Goal: Task Accomplishment & Management: Use online tool/utility

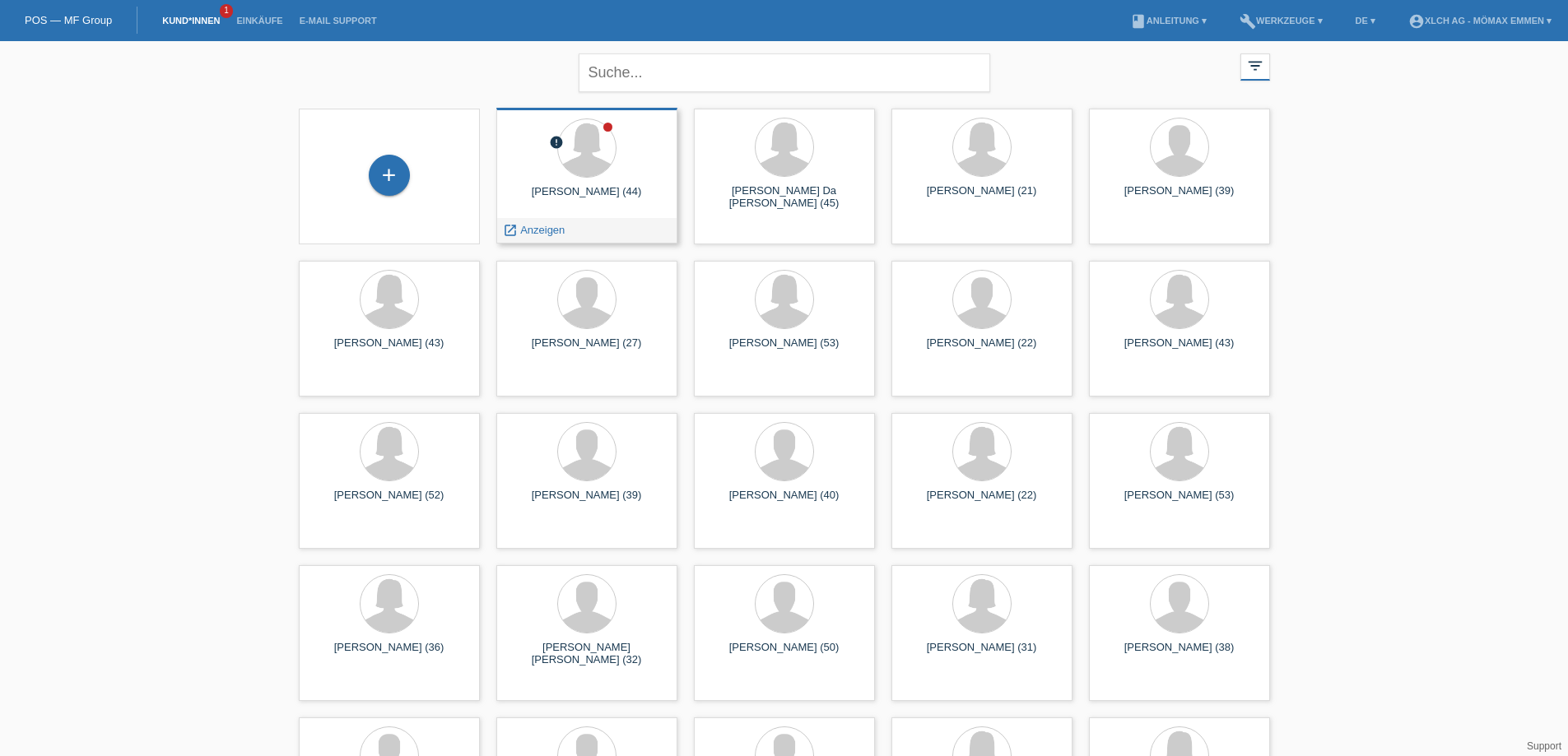
click at [621, 167] on div at bounding box center [586, 149] width 155 height 61
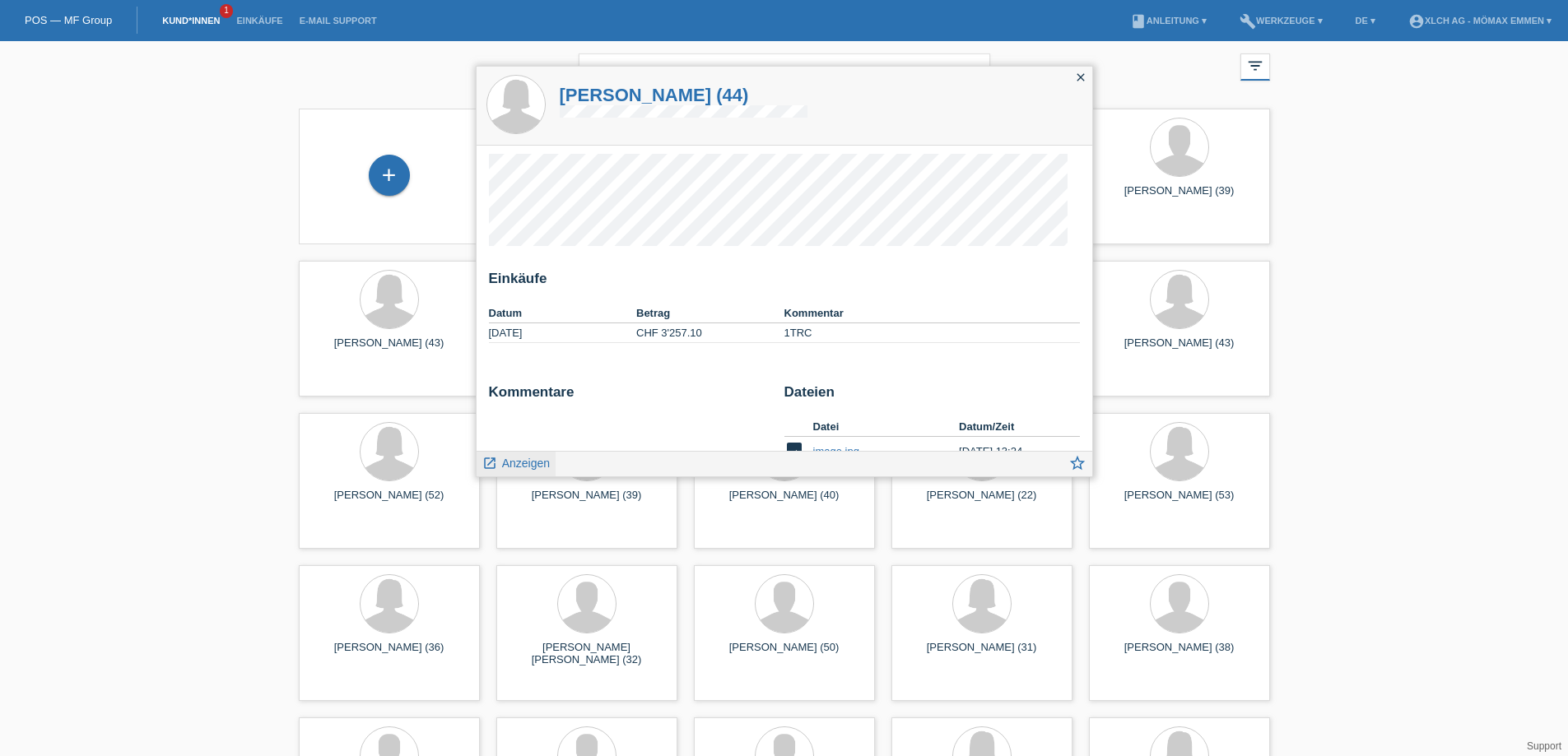
click at [526, 460] on span "Anzeigen" at bounding box center [527, 463] width 48 height 13
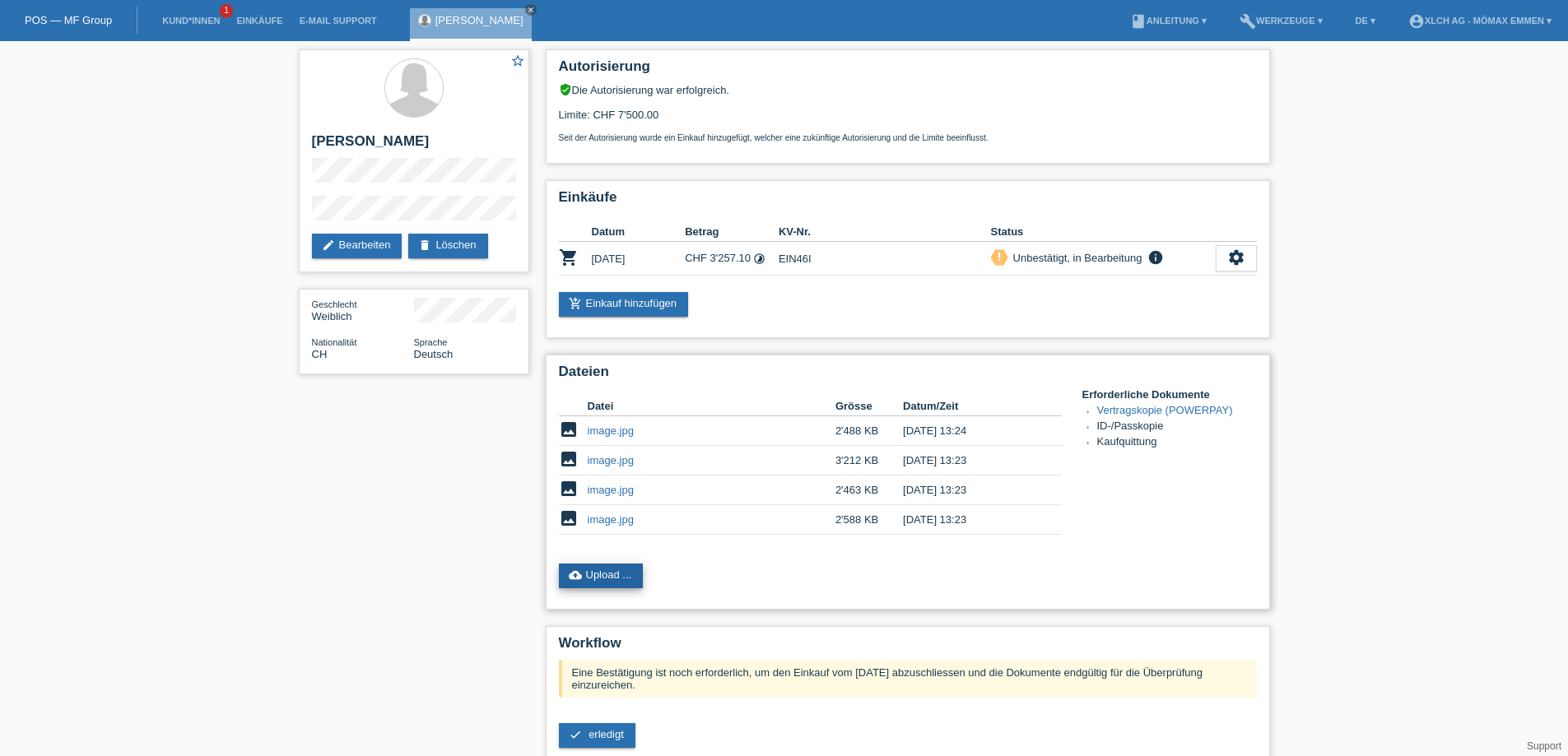
click at [612, 567] on link "cloud_upload Upload ..." at bounding box center [601, 576] width 85 height 25
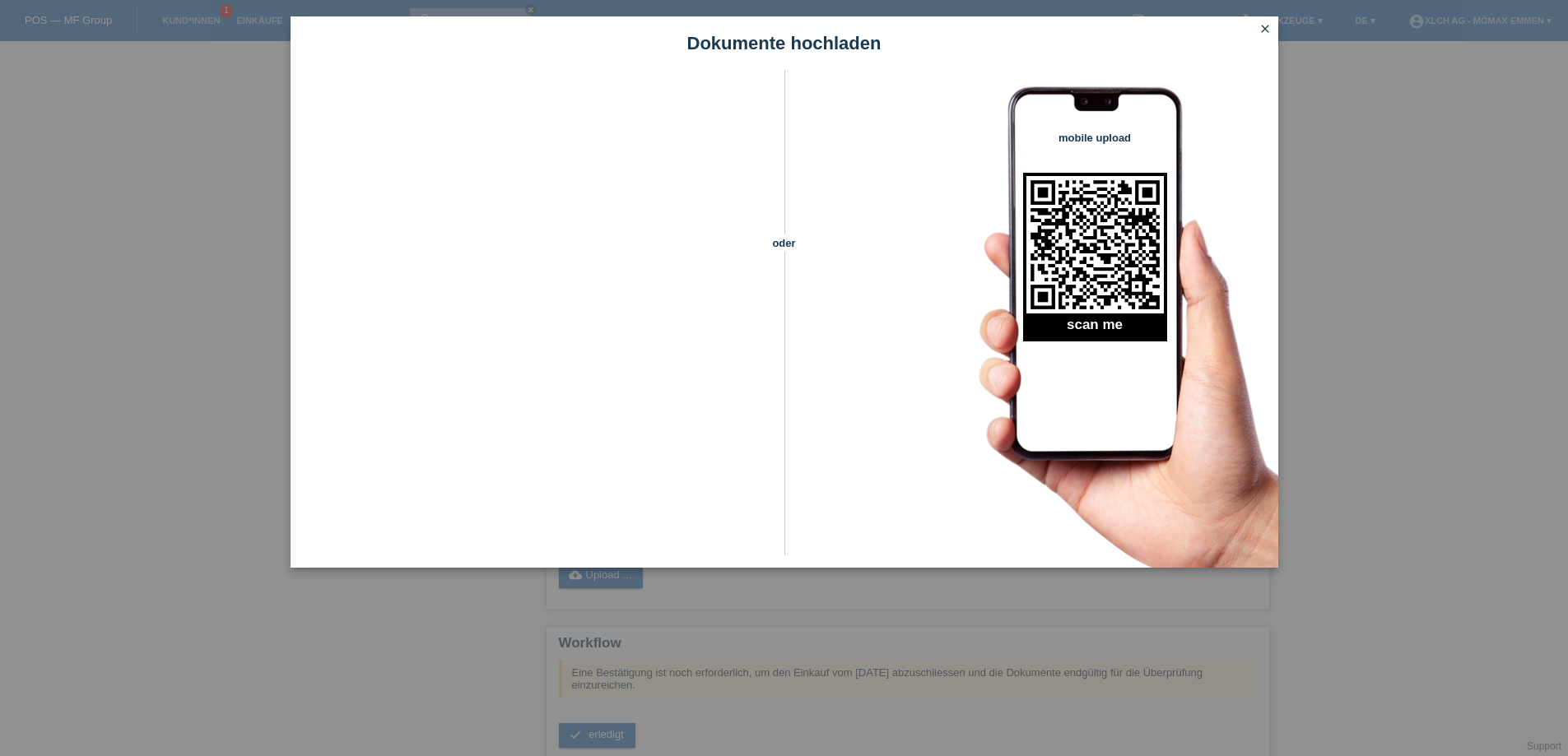
click at [1270, 30] on icon "close" at bounding box center [1265, 29] width 13 height 13
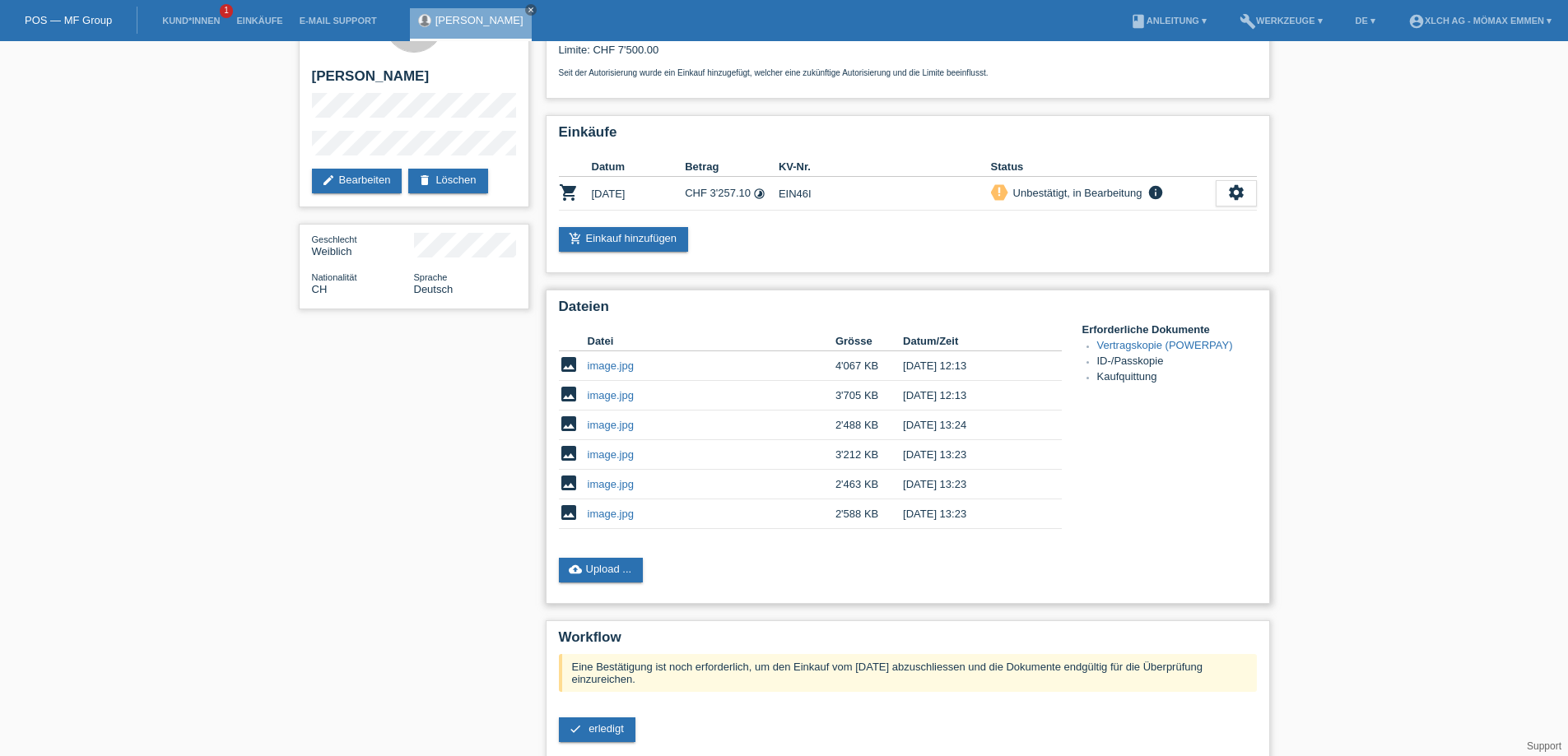
scroll to position [164, 0]
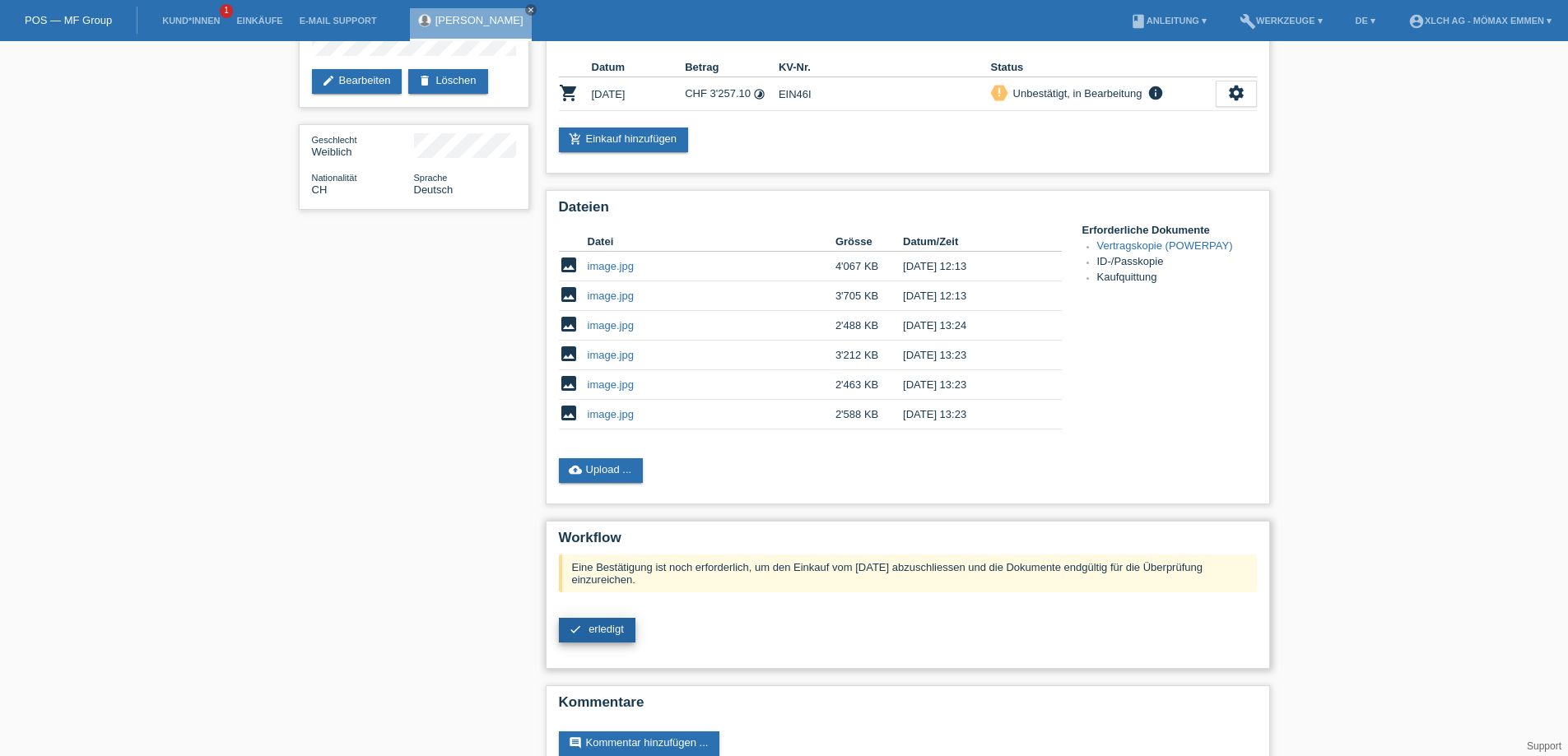
click at [587, 622] on link "check erledigt" at bounding box center [598, 630] width 77 height 25
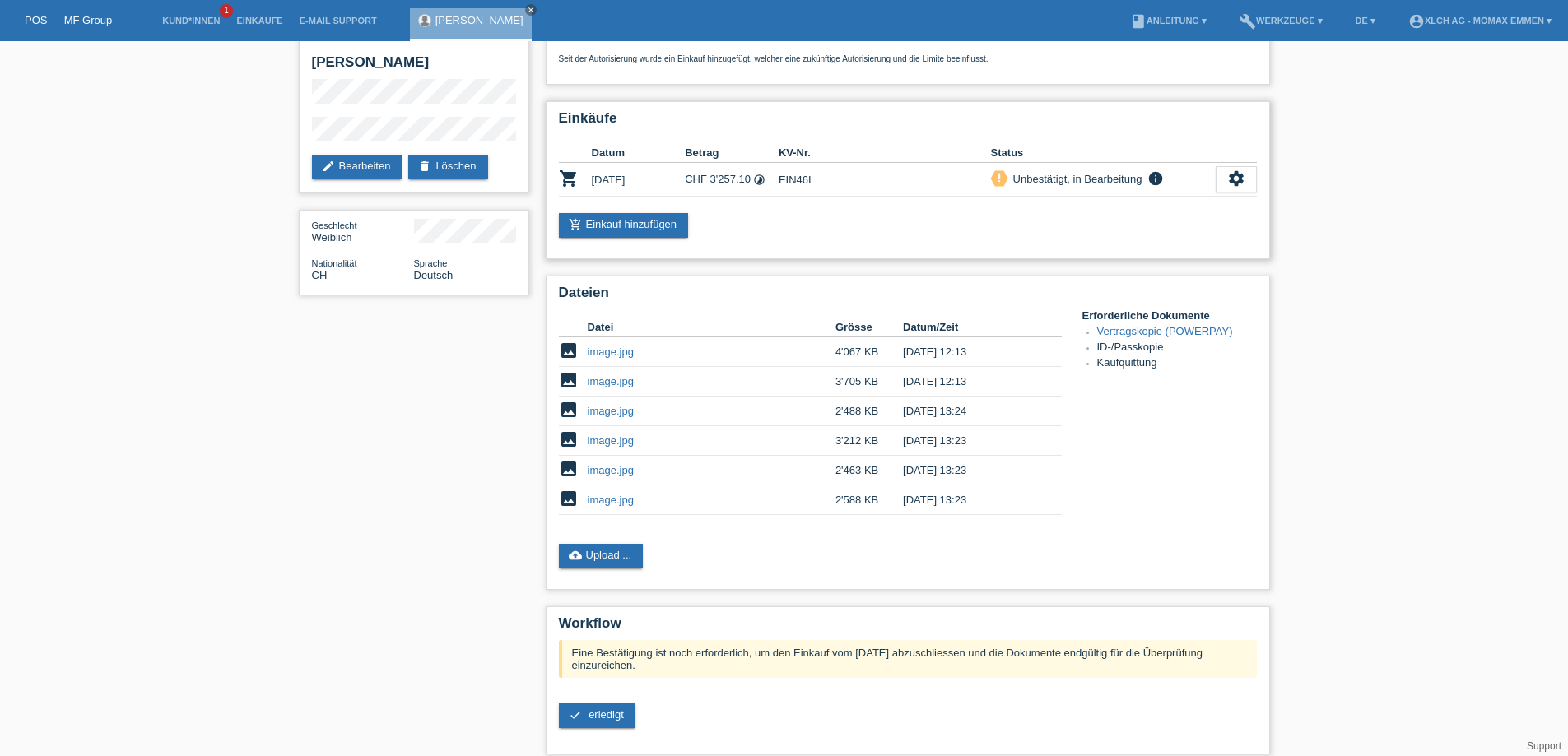
scroll to position [0, 0]
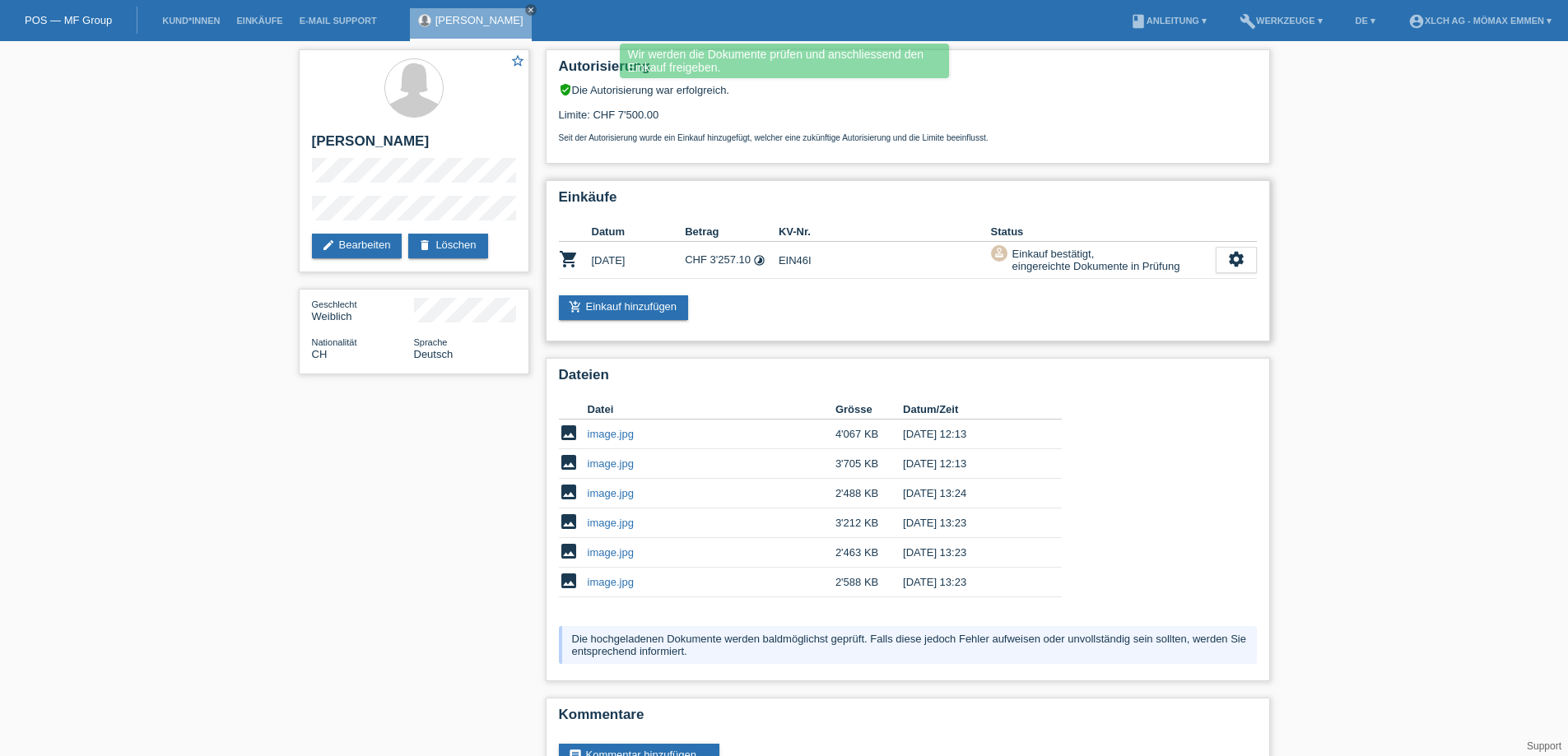
copy td "EIN46I"
drag, startPoint x: 780, startPoint y: 258, endPoint x: 815, endPoint y: 262, distance: 35.2
click at [815, 262] on td "EIN46I" at bounding box center [884, 260] width 212 height 37
